Goal: Find specific page/section: Find specific page/section

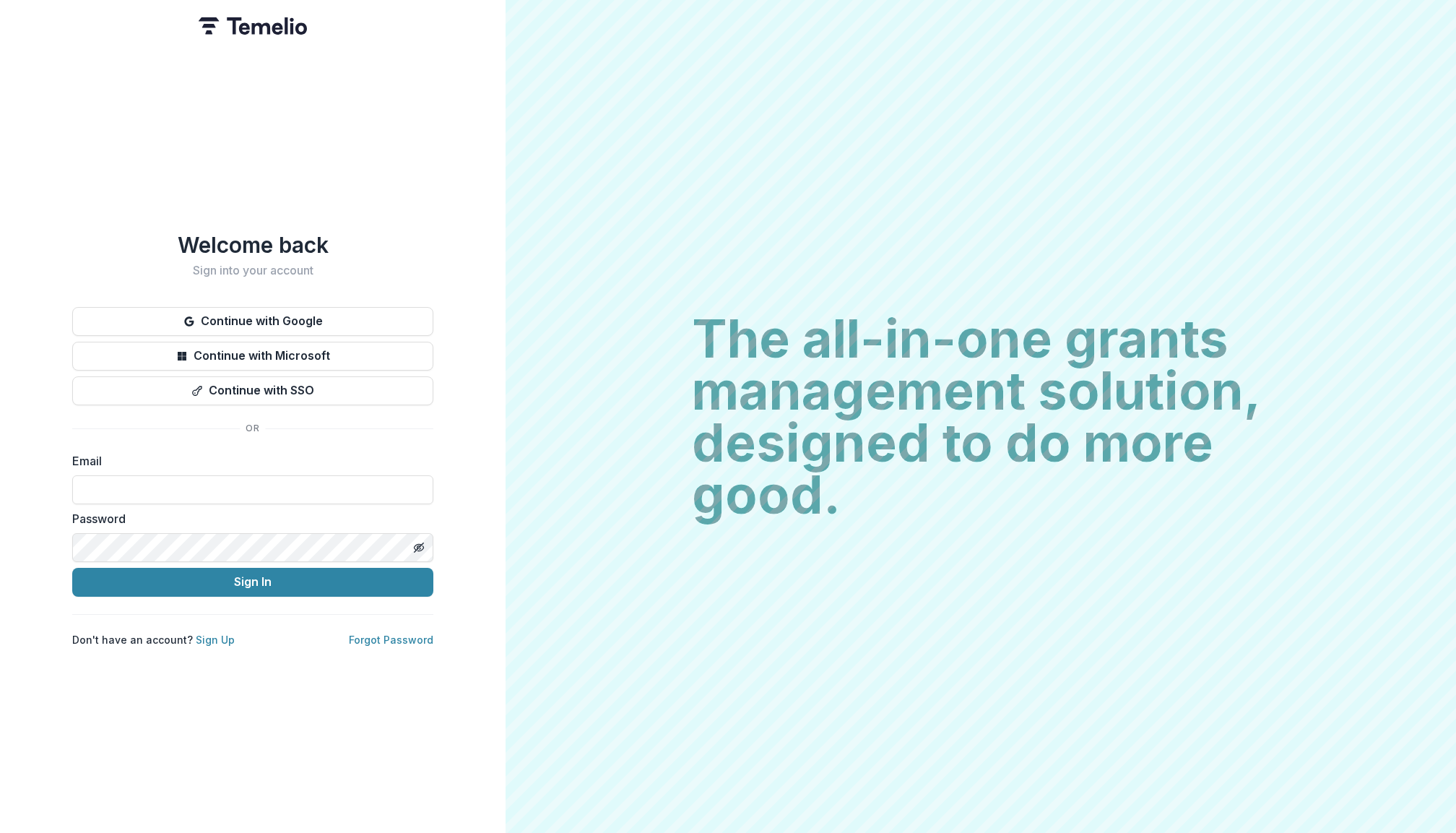
type input "**********"
click at [253, 576] on button "Sign In" at bounding box center [253, 582] width 361 height 29
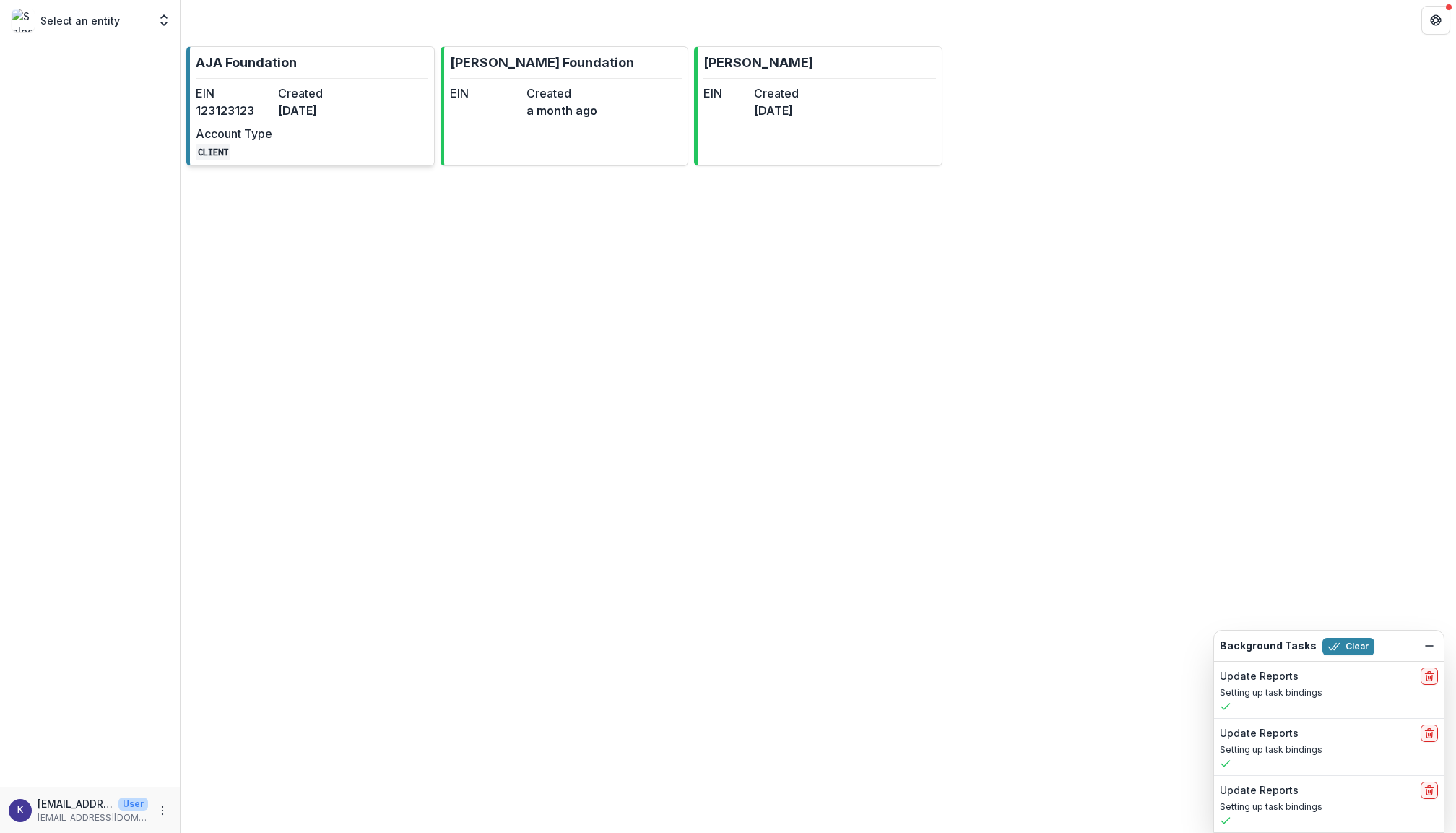
click at [341, 104] on dd "[DATE]" at bounding box center [316, 111] width 77 height 17
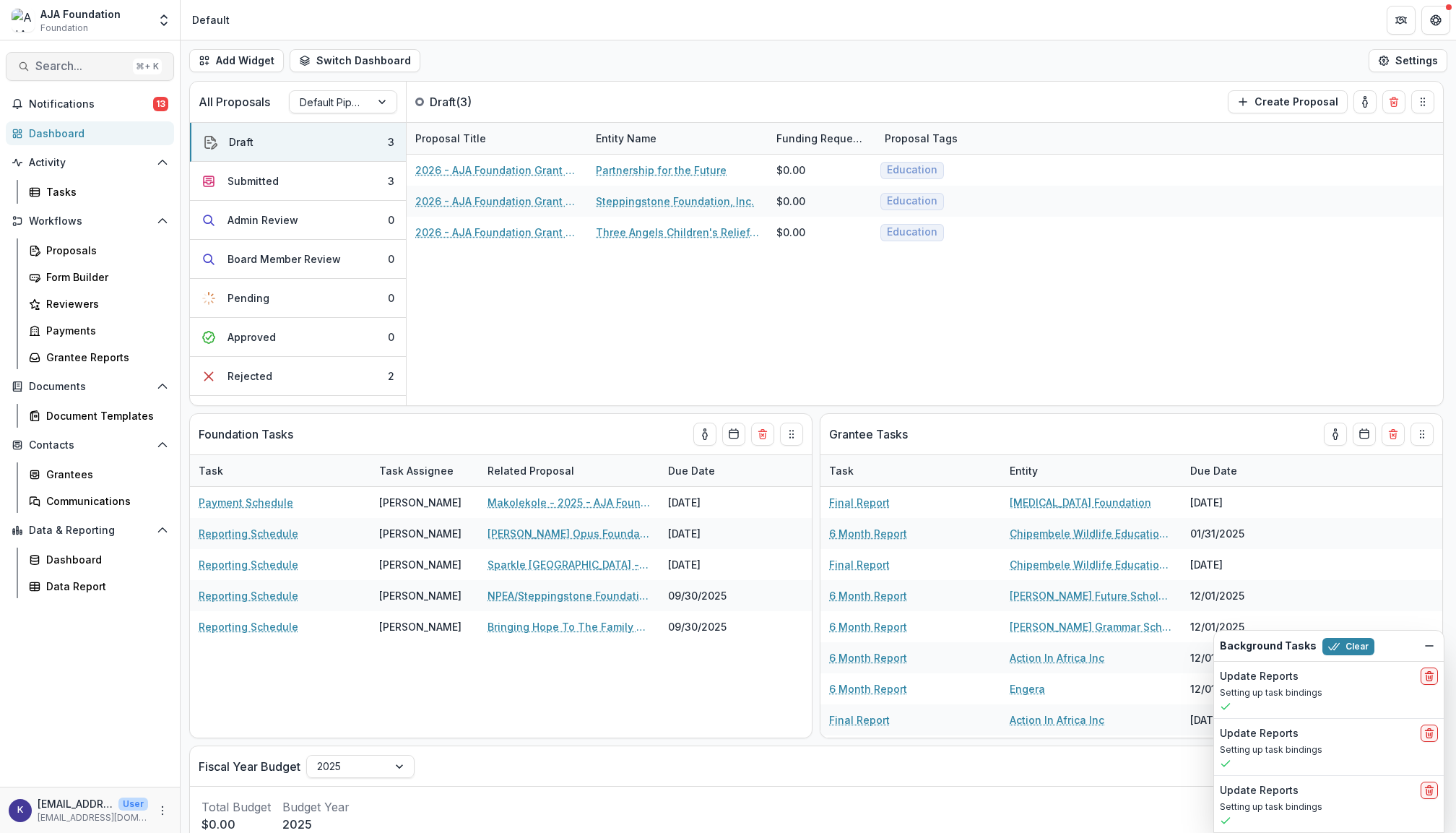
click at [86, 77] on button "Search... ⌘ + K" at bounding box center [89, 66] width 169 height 29
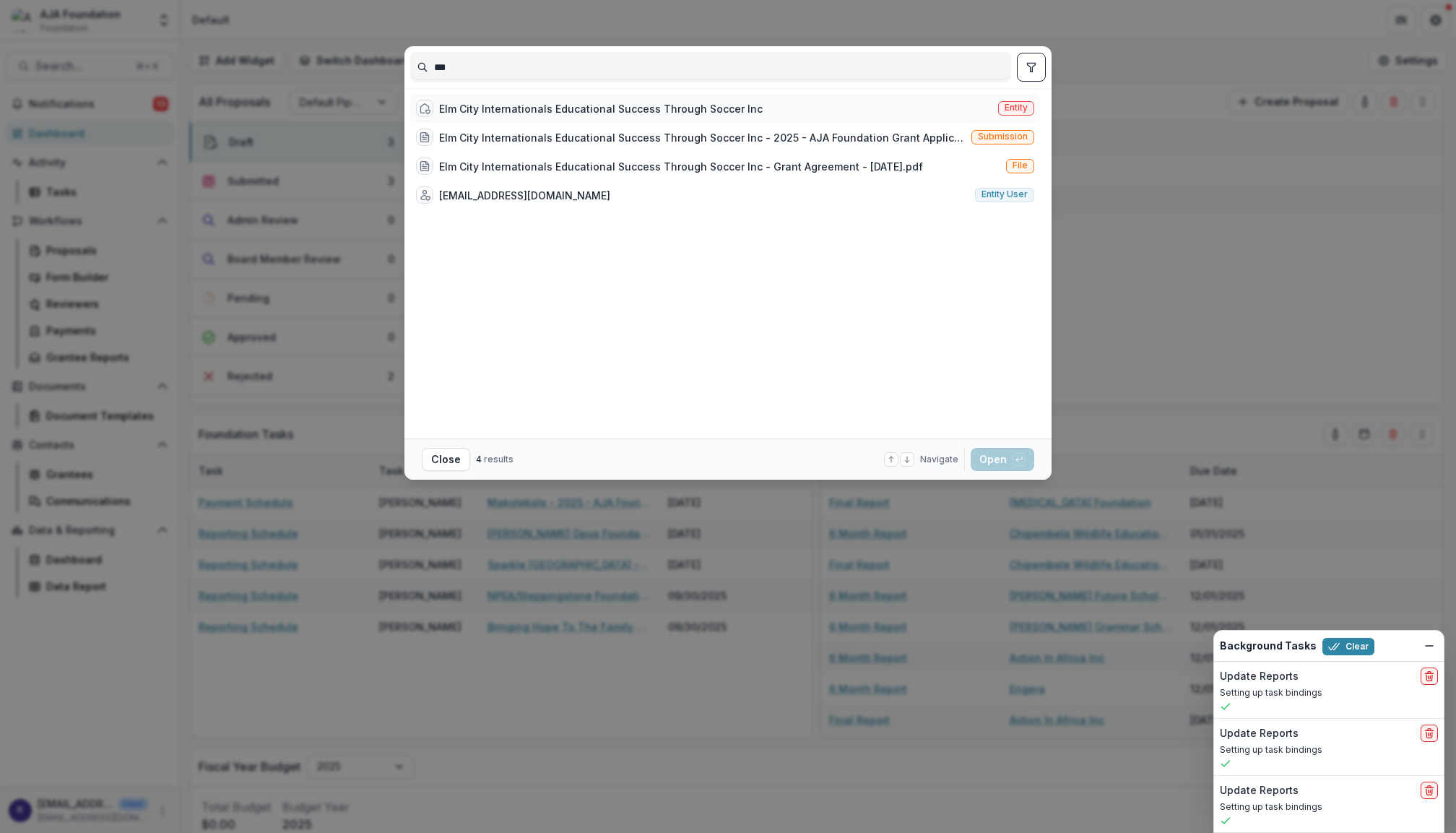
type input "***"
click at [1020, 107] on span "Entity" at bounding box center [1016, 107] width 23 height 10
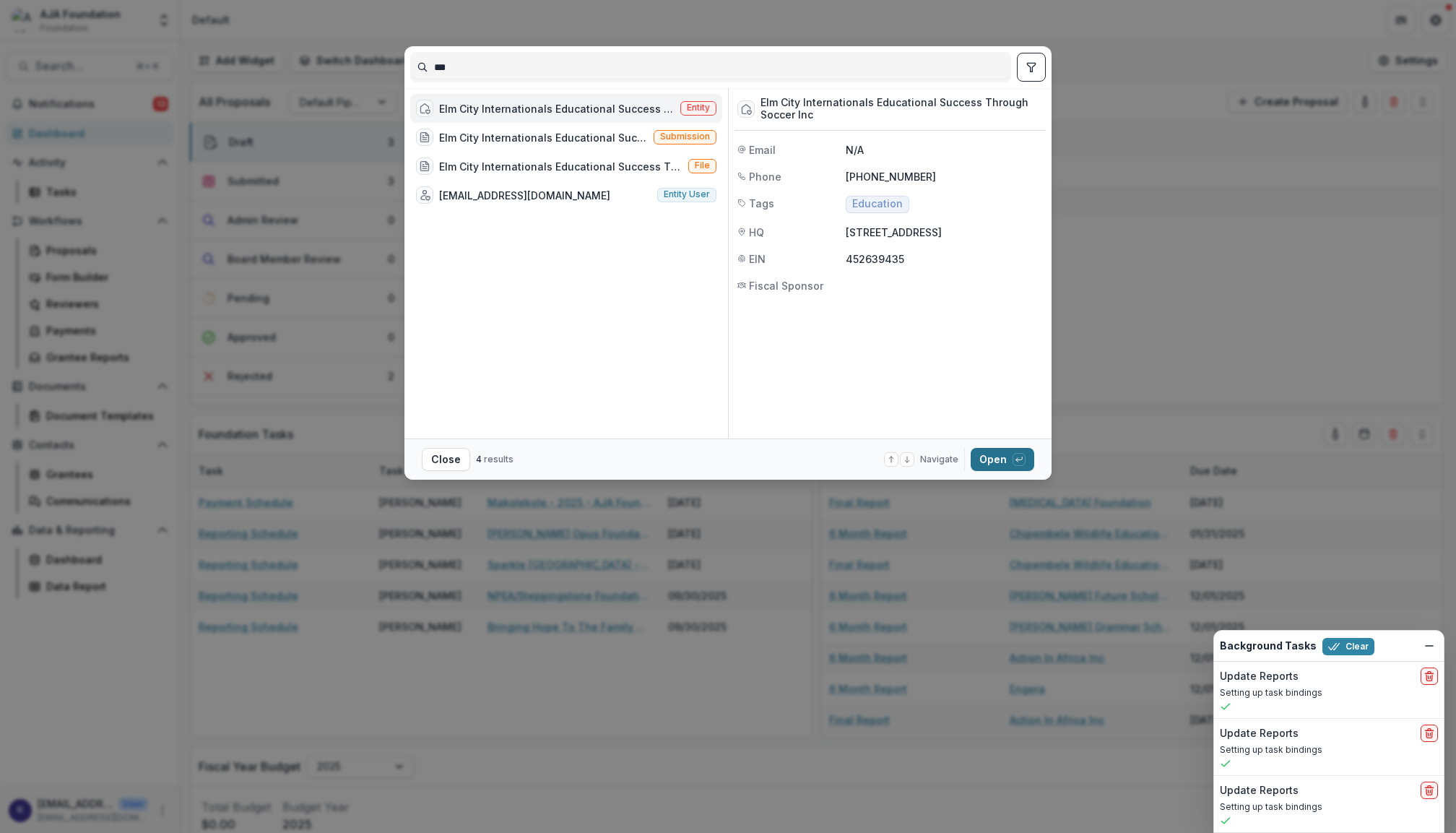
click at [1003, 452] on button "Open with enter key" at bounding box center [1002, 459] width 64 height 23
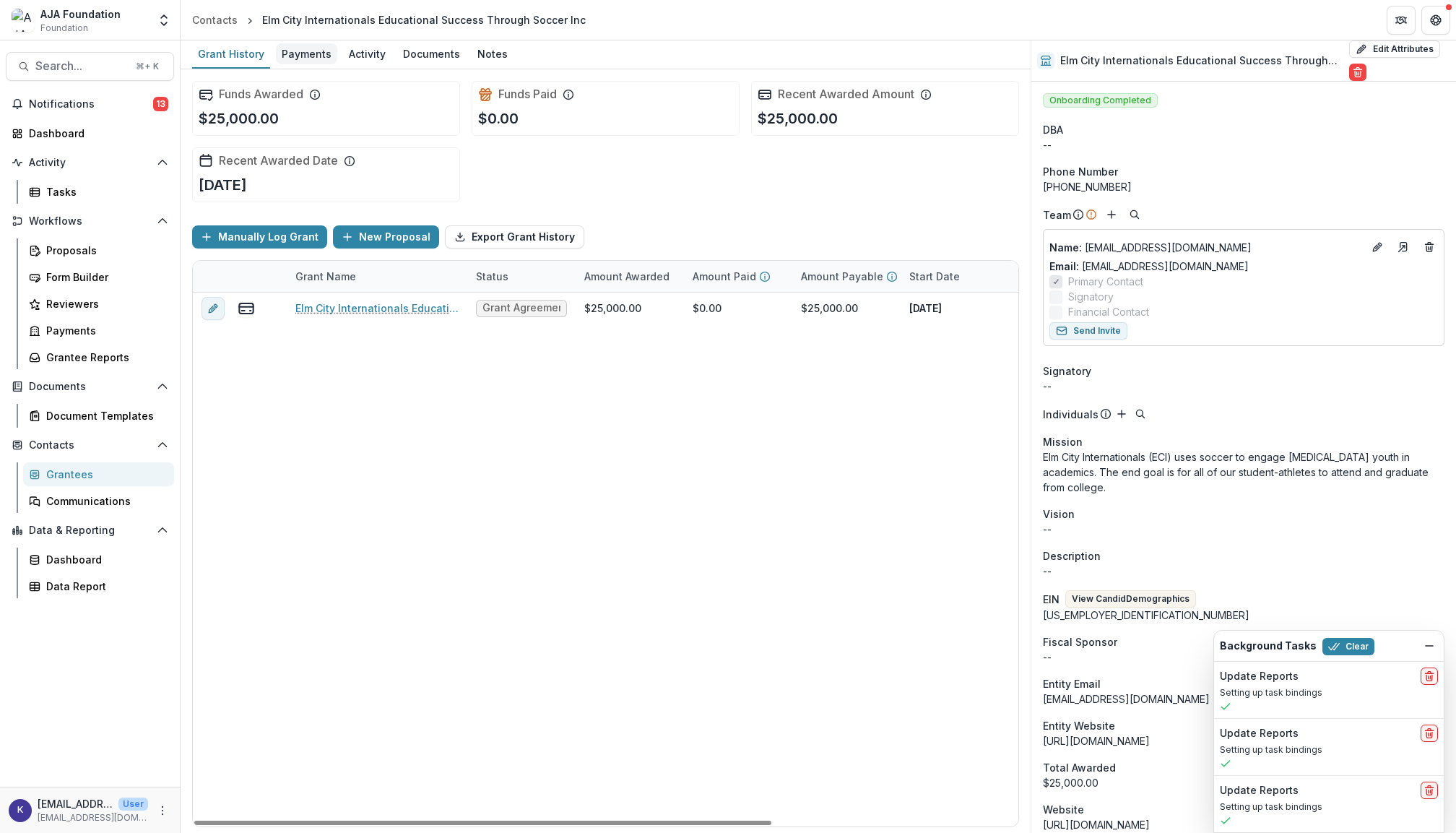
click at [318, 53] on div "Payments" at bounding box center [307, 53] width 61 height 21
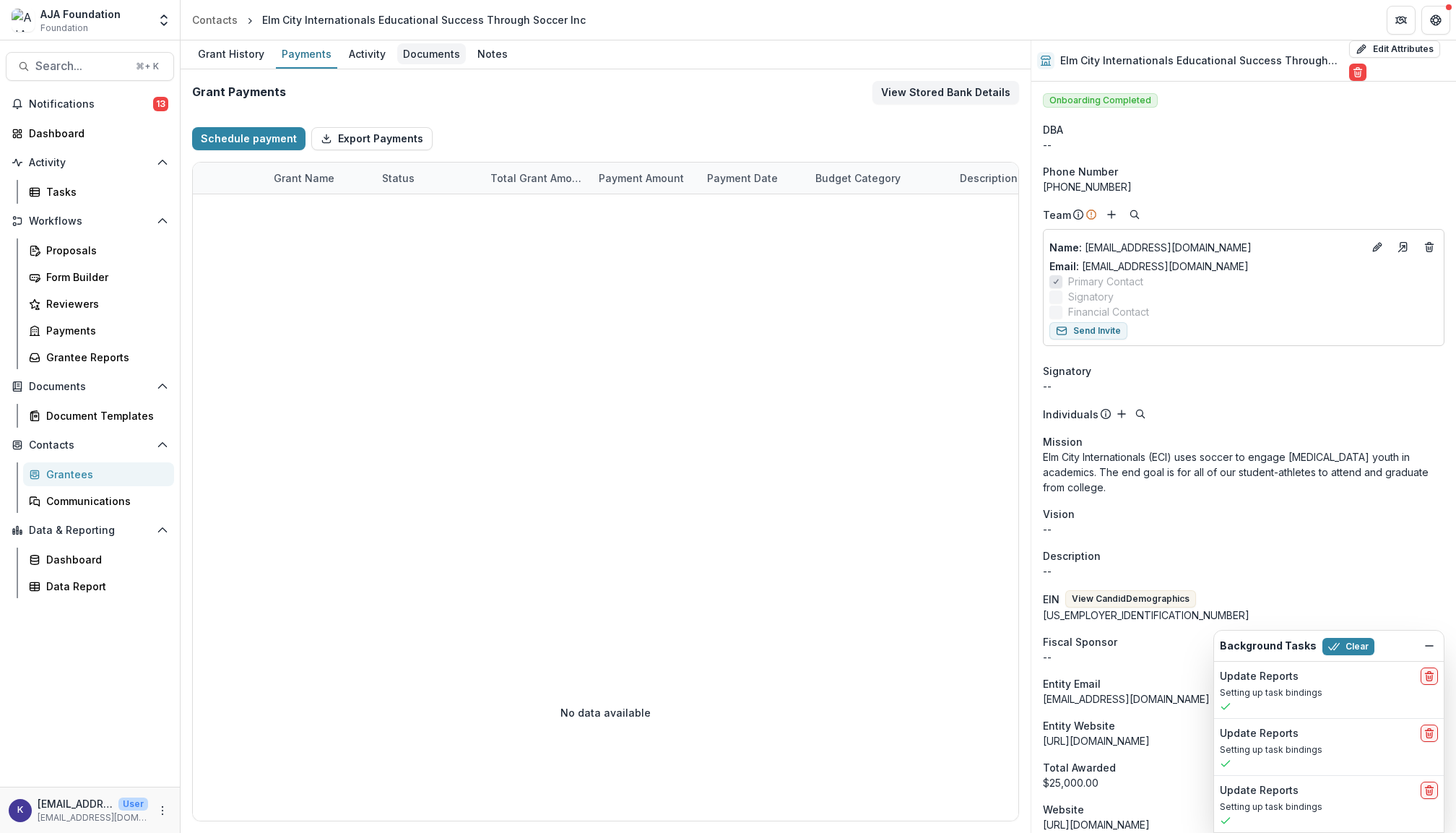
click at [423, 53] on div "Documents" at bounding box center [431, 53] width 68 height 21
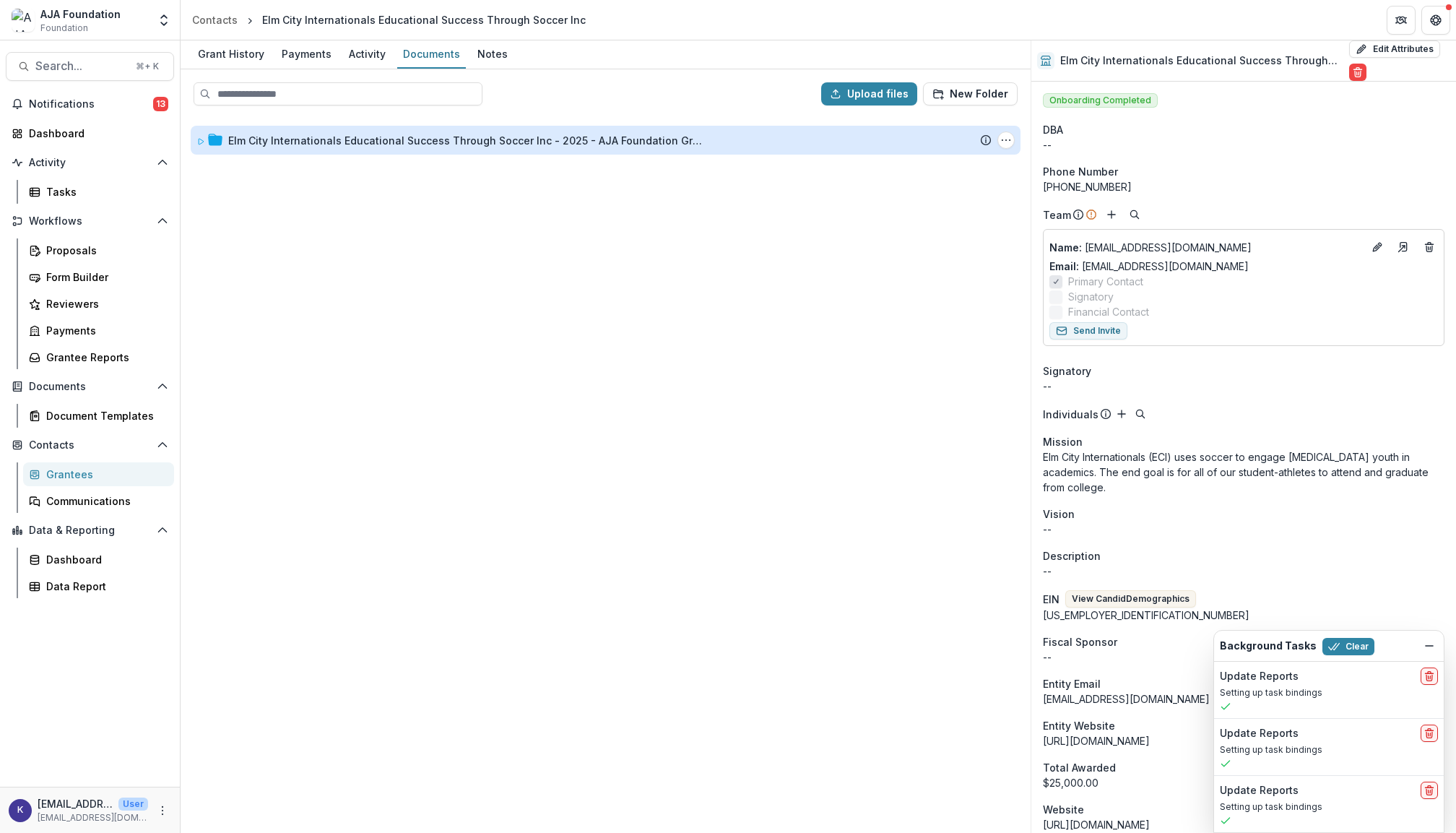
click at [435, 142] on div "Elm City Internationals Educational Success Through Soccer Inc - 2025 - AJA Fou…" at bounding box center [467, 140] width 477 height 15
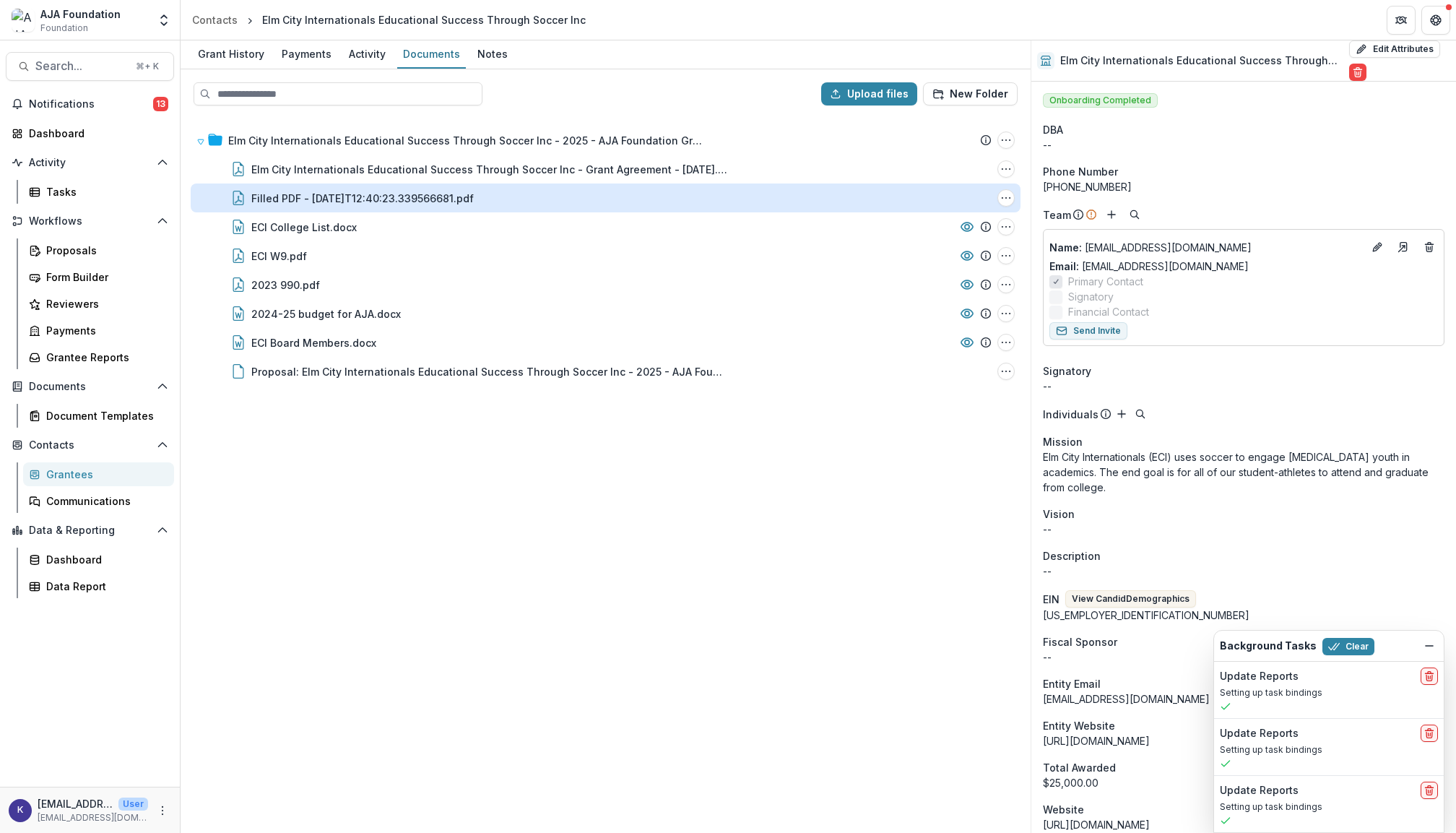
click at [435, 191] on div "Filled PDF - 2025-09-25T12:40:23.339566681.pdf" at bounding box center [362, 198] width 223 height 15
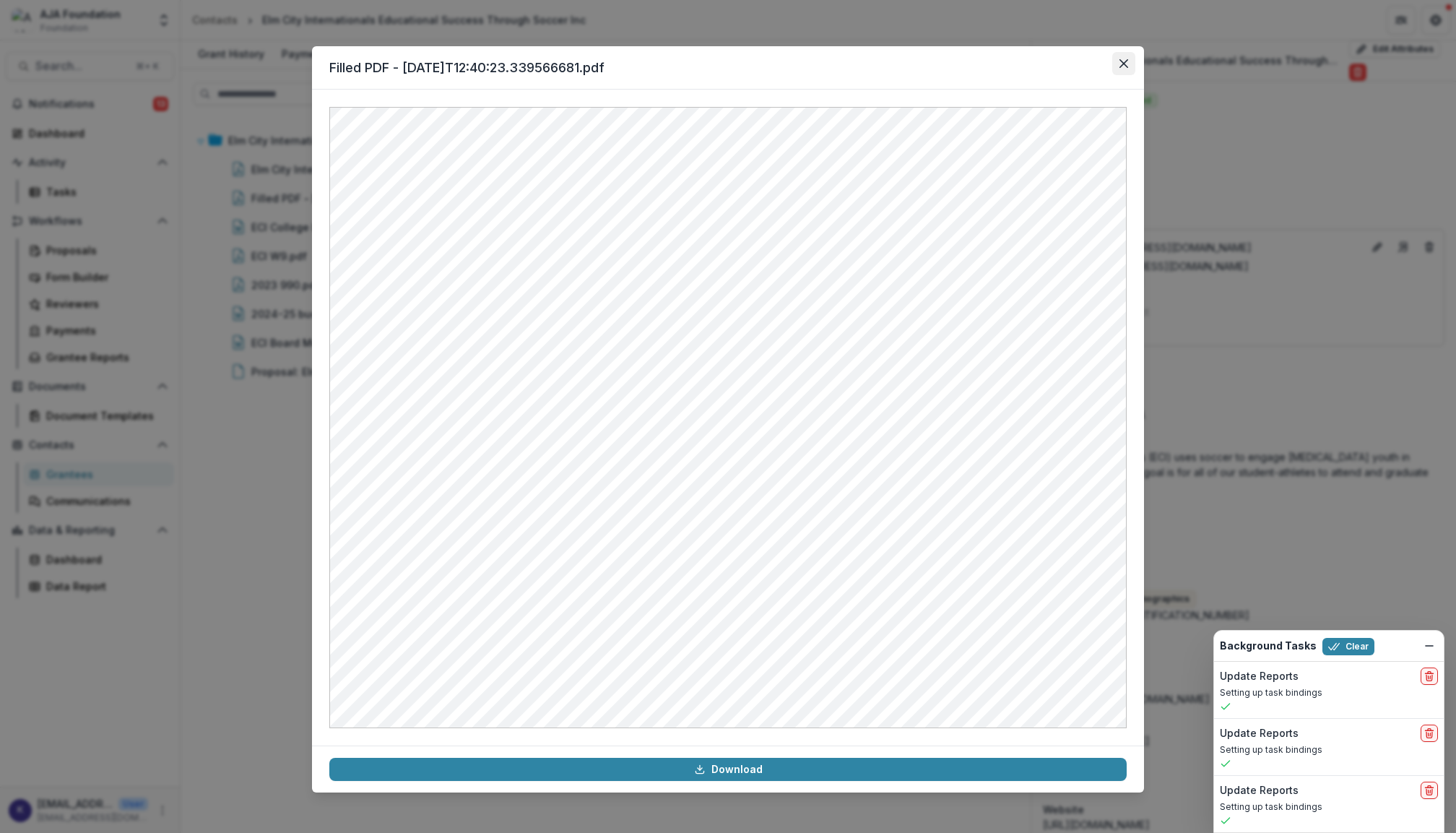
click at [1124, 64] on icon "Close" at bounding box center [1123, 63] width 9 height 9
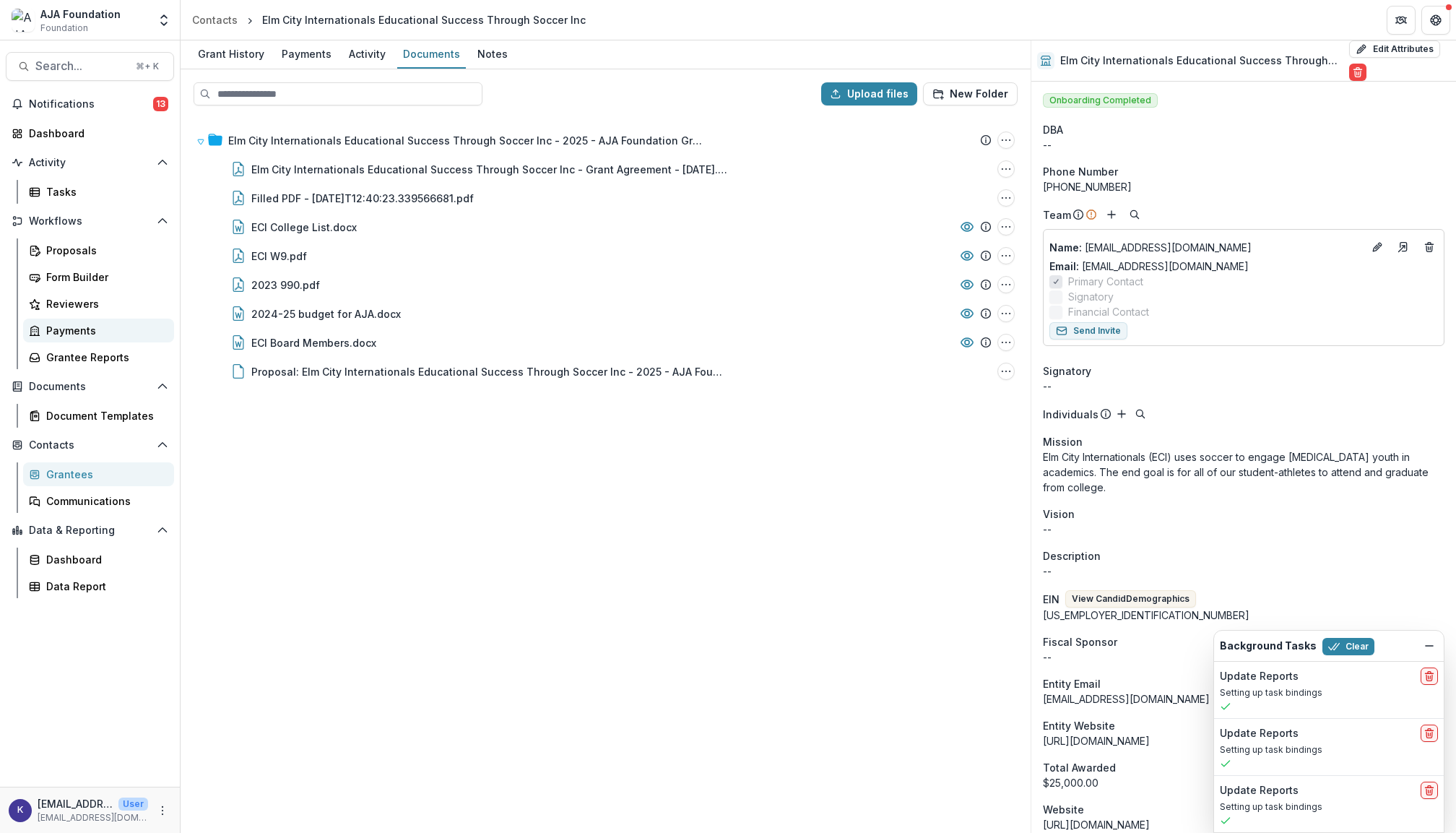
click at [76, 323] on div "Payments" at bounding box center [104, 330] width 116 height 15
